Goal: Task Accomplishment & Management: Manage account settings

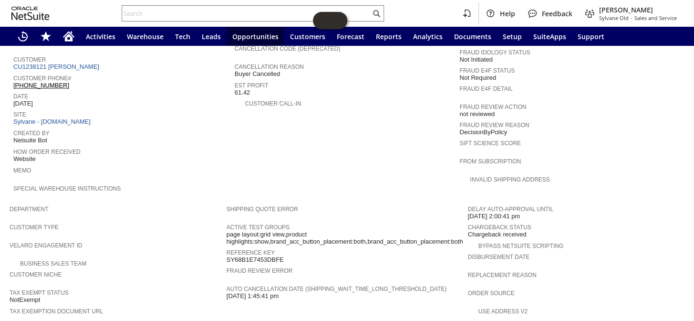
scroll to position [340, 0]
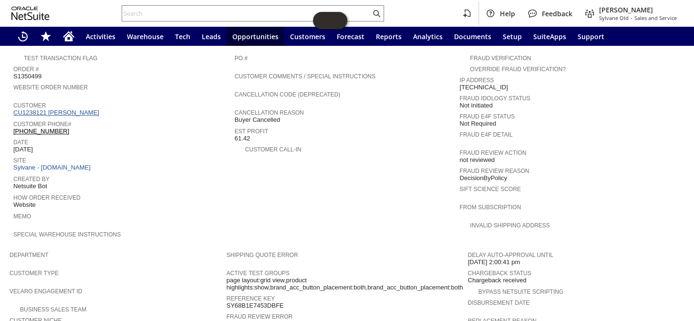
click at [66, 109] on link "CU1238121 [PERSON_NAME]" at bounding box center [57, 112] width 88 height 7
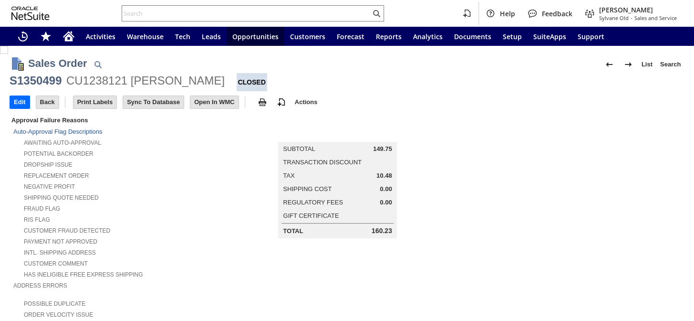
scroll to position [477, 0]
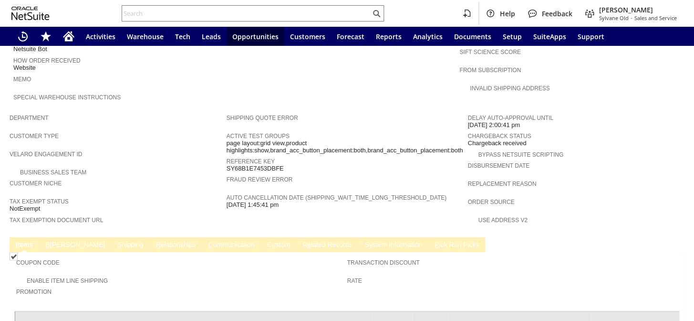
click at [59, 240] on link "B illing" at bounding box center [75, 244] width 64 height 9
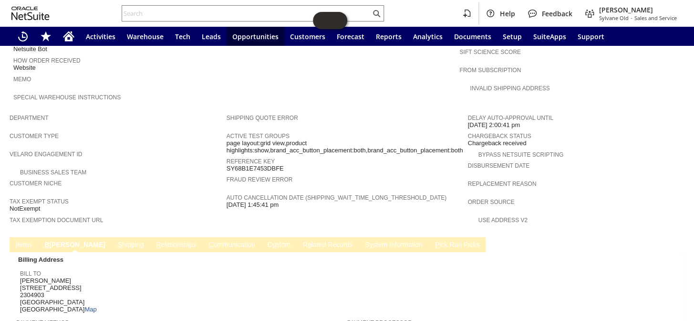
click at [21, 237] on td "I tems" at bounding box center [24, 244] width 29 height 15
click at [22, 240] on link "I tems" at bounding box center [23, 244] width 21 height 9
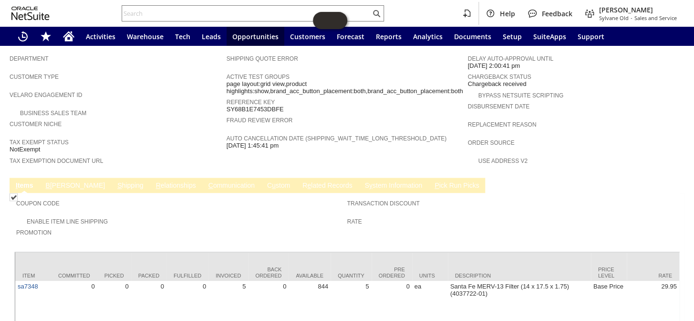
scroll to position [557, 0]
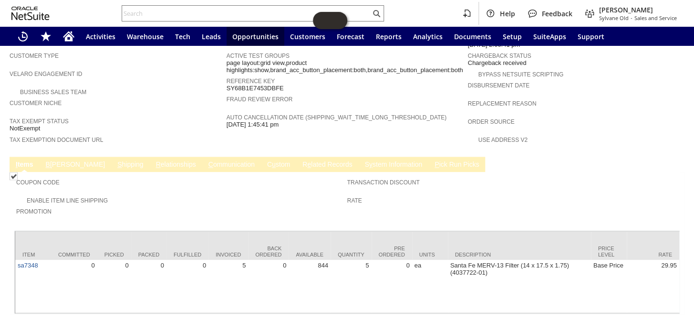
click at [362, 160] on link "S y stem Information" at bounding box center [393, 164] width 62 height 9
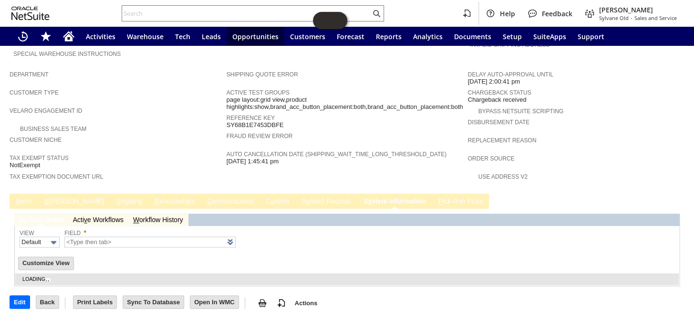
scroll to position [491, 0]
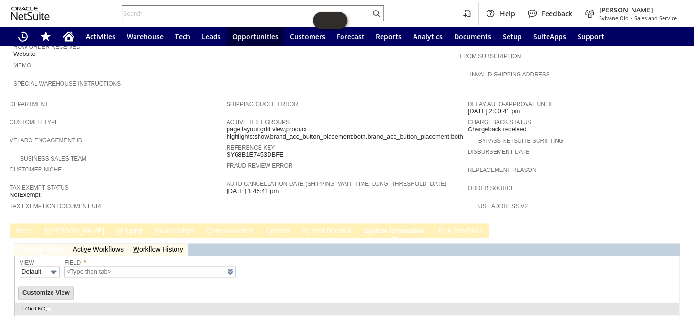
type input "1 to 25 of 98"
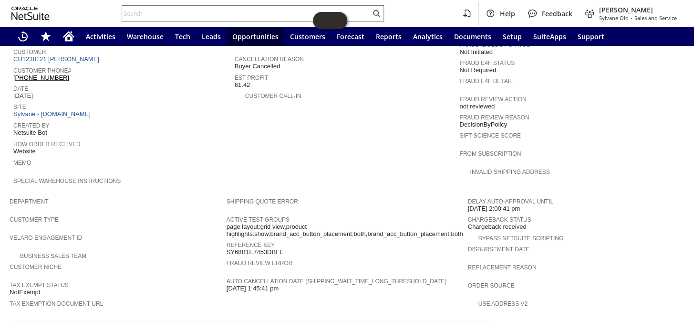
scroll to position [383, 0]
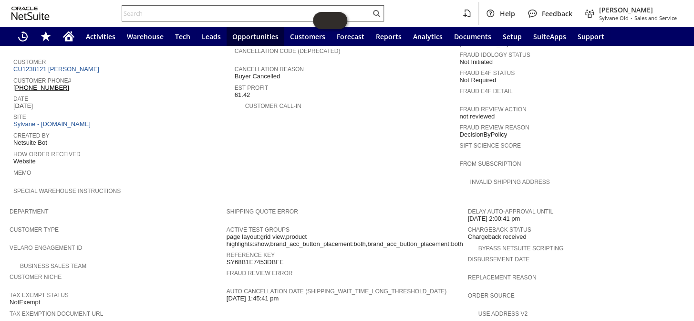
click at [157, 14] on input "text" at bounding box center [246, 13] width 248 height 11
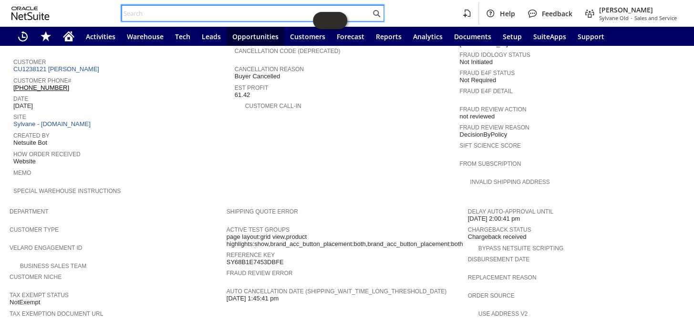
paste input "S1350499"
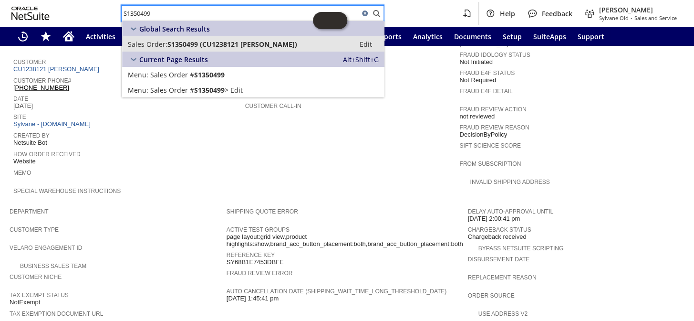
type input "S1350499"
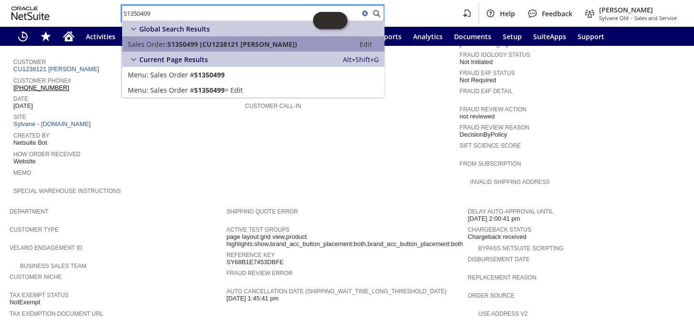
click at [207, 41] on span "S1350499 (CU1238121 Michael Vucko)" at bounding box center [232, 44] width 130 height 9
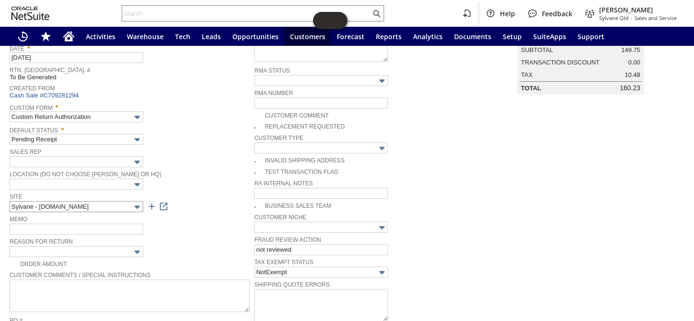
scroll to position [69, 0]
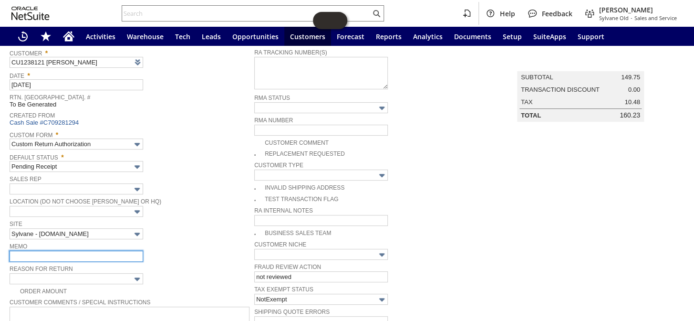
click at [31, 253] on input "text" at bounding box center [77, 255] width 134 height 11
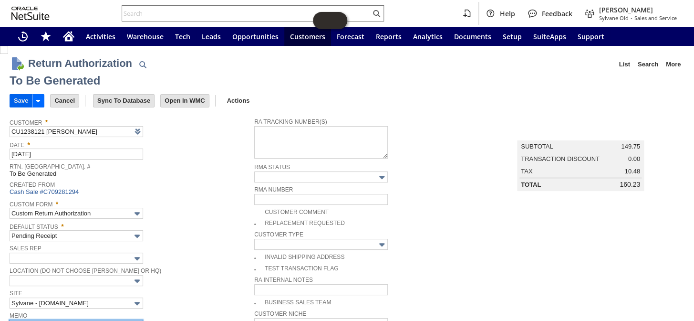
type input "Buyer canceled never shipped"
click at [20, 101] on input "Save" at bounding box center [21, 100] width 22 height 12
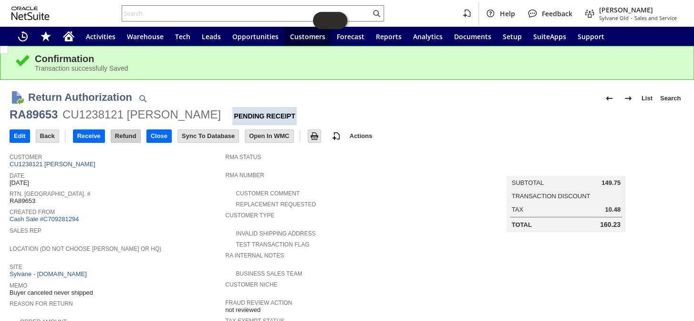
click at [123, 135] on input "Refund" at bounding box center [125, 136] width 29 height 12
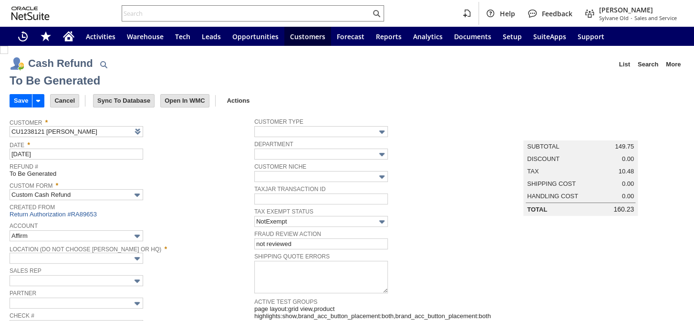
type input "Undeposited Funds"
type input "Headquarters : Head...s : Pending Testing"
click at [17, 100] on input "Save" at bounding box center [21, 100] width 22 height 12
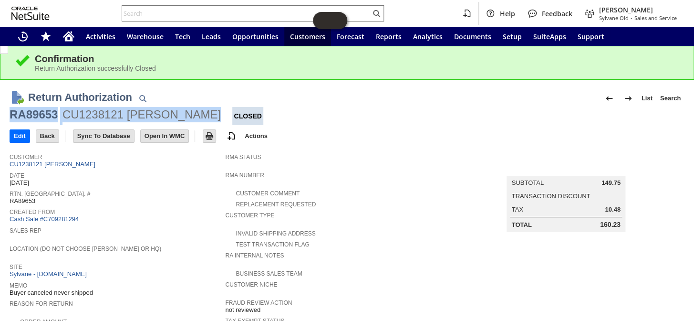
drag, startPoint x: 0, startPoint y: 0, endPoint x: 13, endPoint y: 115, distance: 115.7
click at [13, 115] on div "RA89653 CU1238121 Michael Vucko Closed" at bounding box center [347, 116] width 675 height 18
click at [74, 39] on icon "Home" at bounding box center [68, 36] width 11 height 11
